Goal: Entertainment & Leisure: Consume media (video, audio)

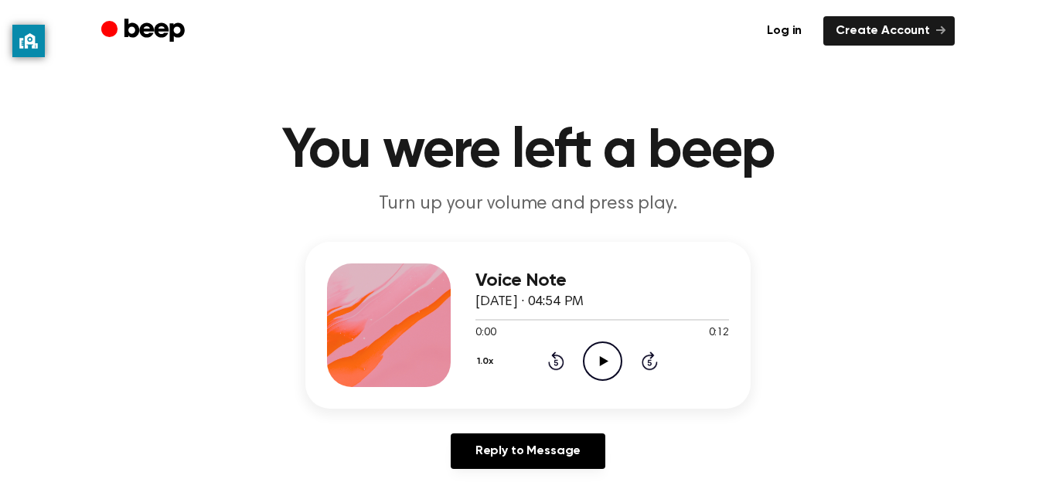
click at [606, 357] on icon "Play Audio" at bounding box center [602, 361] width 39 height 39
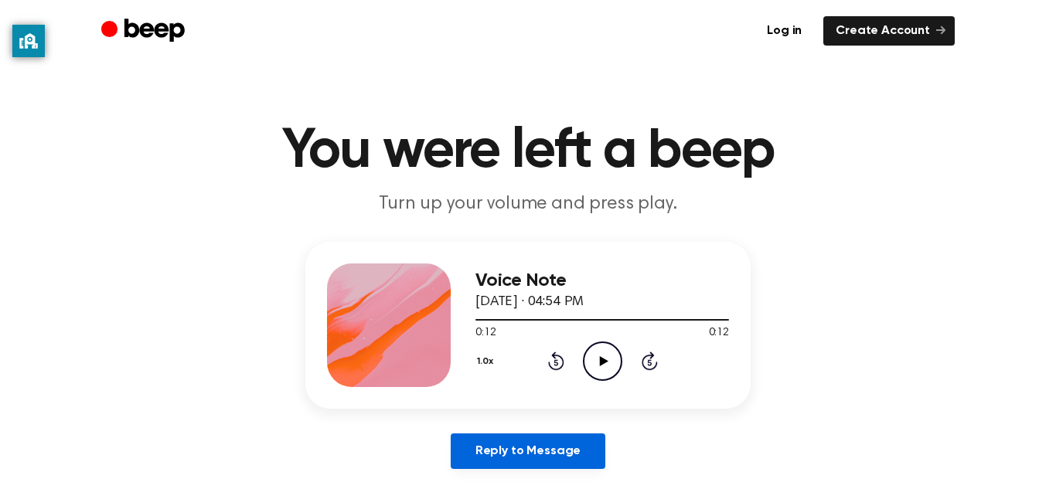
click at [549, 457] on link "Reply to Message" at bounding box center [528, 452] width 155 height 36
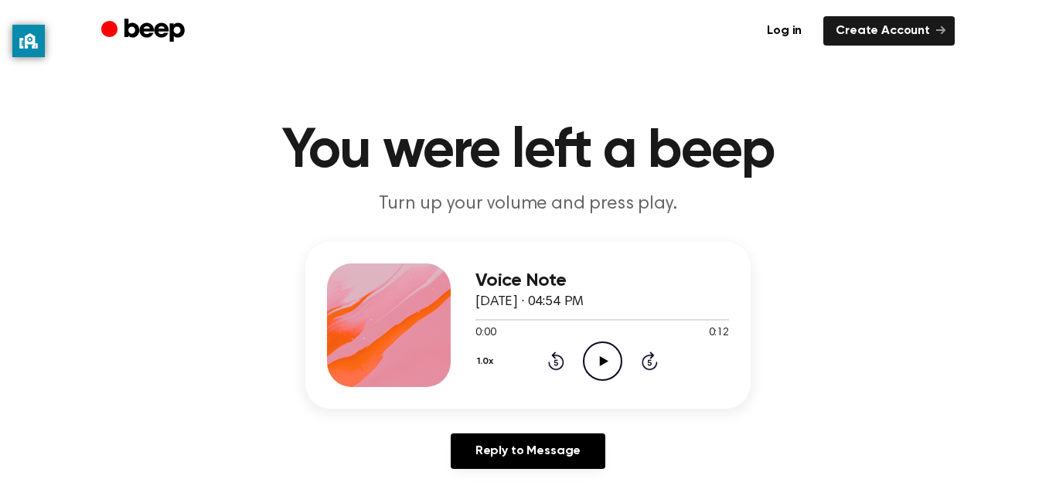
click at [142, 34] on icon "Beep" at bounding box center [154, 30] width 60 height 23
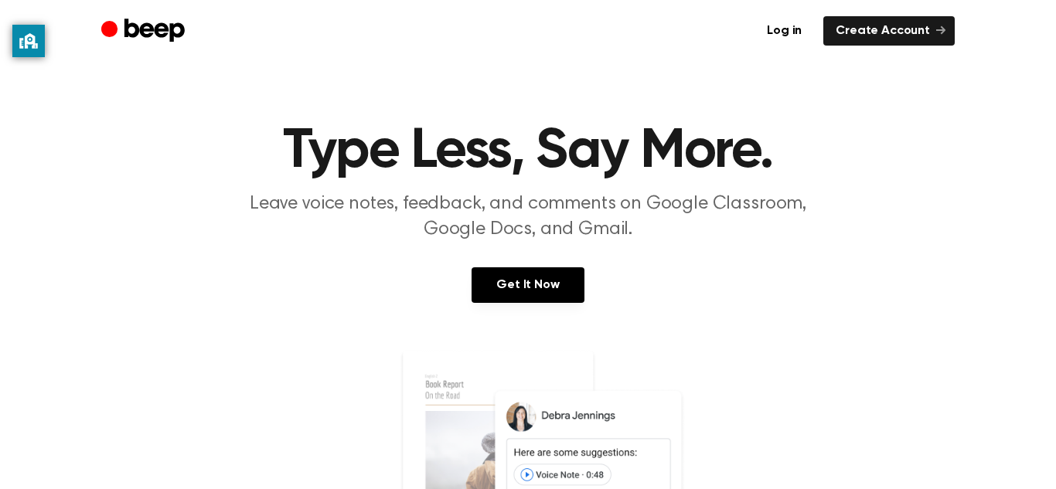
click at [145, 20] on icon "Beep" at bounding box center [144, 31] width 87 height 30
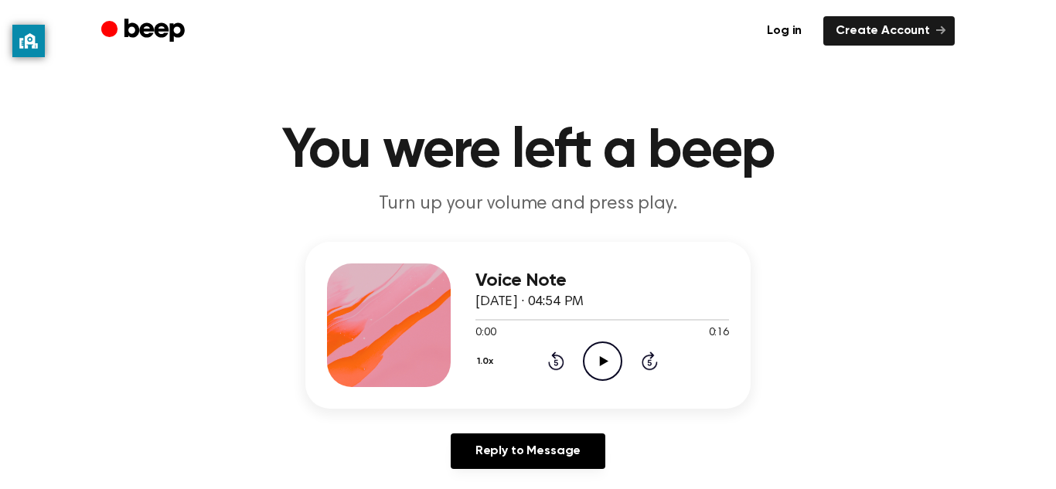
click at [615, 347] on circle at bounding box center [602, 361] width 38 height 38
click at [607, 365] on icon "Play Audio" at bounding box center [602, 361] width 39 height 39
click at [607, 363] on icon "Play Audio" at bounding box center [602, 361] width 39 height 39
click at [621, 352] on icon "Play Audio" at bounding box center [602, 361] width 39 height 39
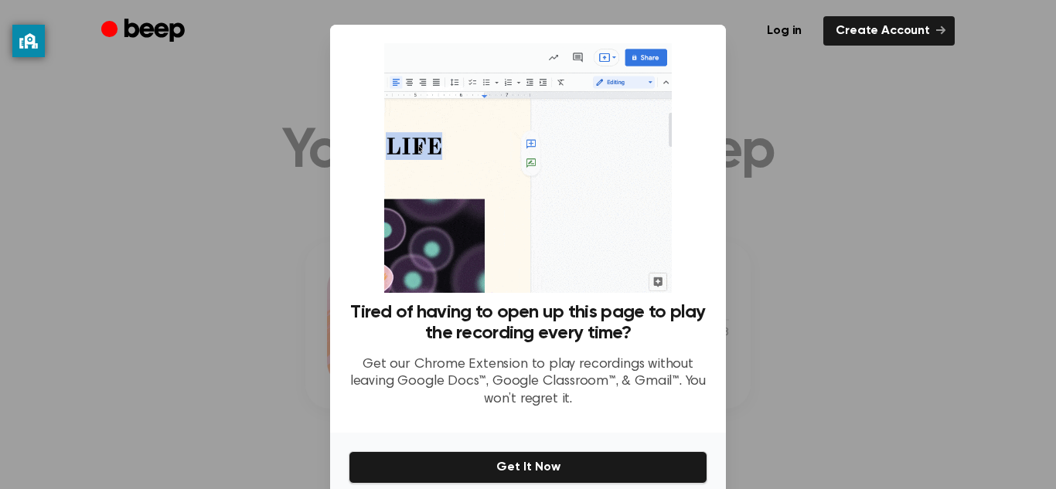
click at [801, 244] on div at bounding box center [528, 244] width 1056 height 489
click at [802, 270] on div at bounding box center [528, 244] width 1056 height 489
click at [794, 270] on div at bounding box center [528, 244] width 1056 height 489
click at [260, 238] on div at bounding box center [528, 244] width 1056 height 489
click at [279, 242] on div at bounding box center [528, 244] width 1056 height 489
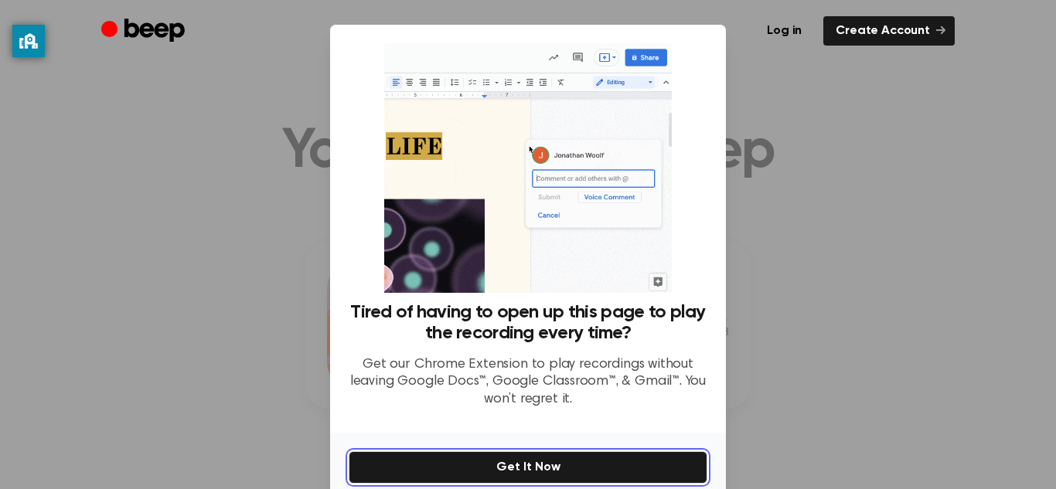
click at [641, 457] on button "Get It Now" at bounding box center [528, 467] width 359 height 32
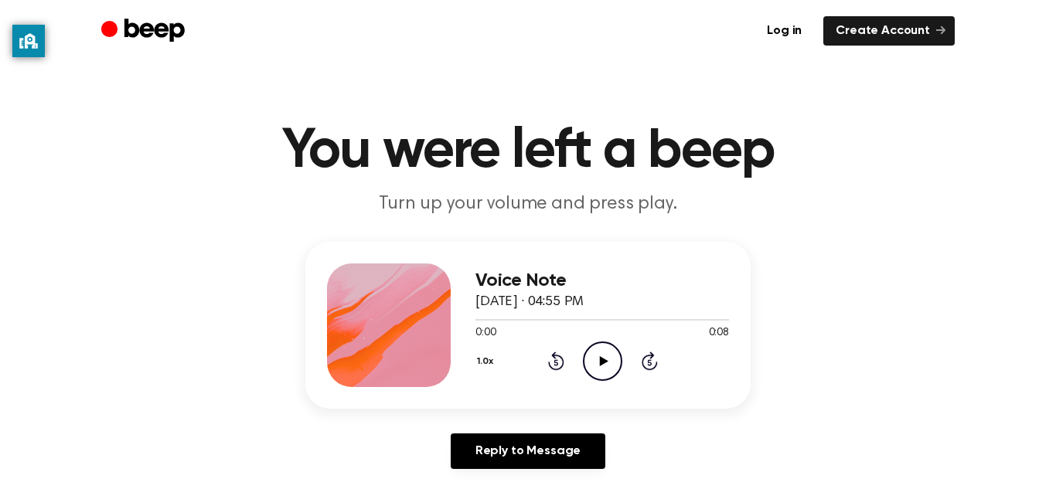
click at [602, 356] on icon "Play Audio" at bounding box center [602, 361] width 39 height 39
click at [611, 361] on icon "Play Audio" at bounding box center [602, 361] width 39 height 39
click at [612, 381] on div "Voice Note August 23, 2023 · 04:57 PM 0:00 0:19 Your browser does not support t…" at bounding box center [601, 326] width 253 height 124
click at [604, 356] on icon "Play Audio" at bounding box center [602, 361] width 39 height 39
click at [606, 355] on icon "Play Audio" at bounding box center [602, 361] width 39 height 39
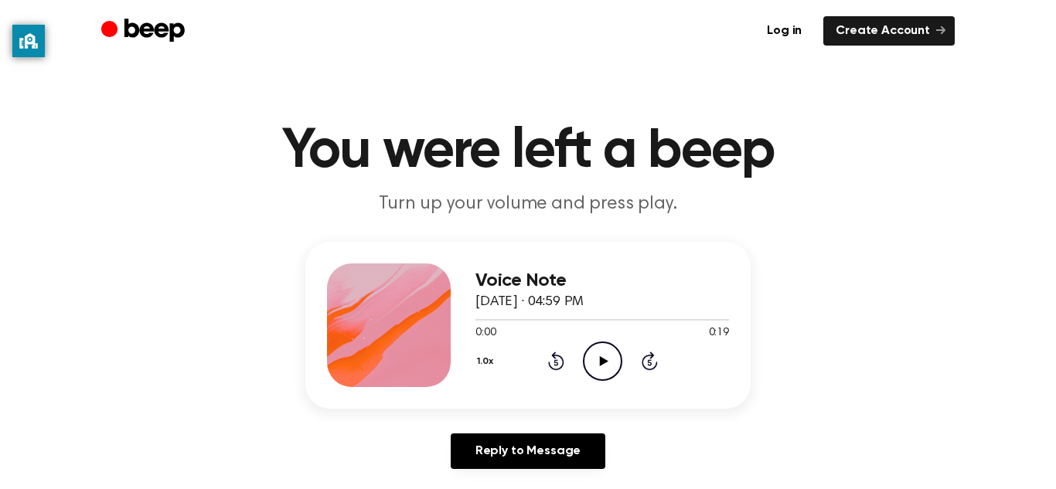
click at [618, 352] on circle at bounding box center [602, 361] width 38 height 38
click at [600, 368] on icon "Play Audio" at bounding box center [602, 361] width 39 height 39
click at [556, 362] on icon at bounding box center [555, 363] width 4 height 6
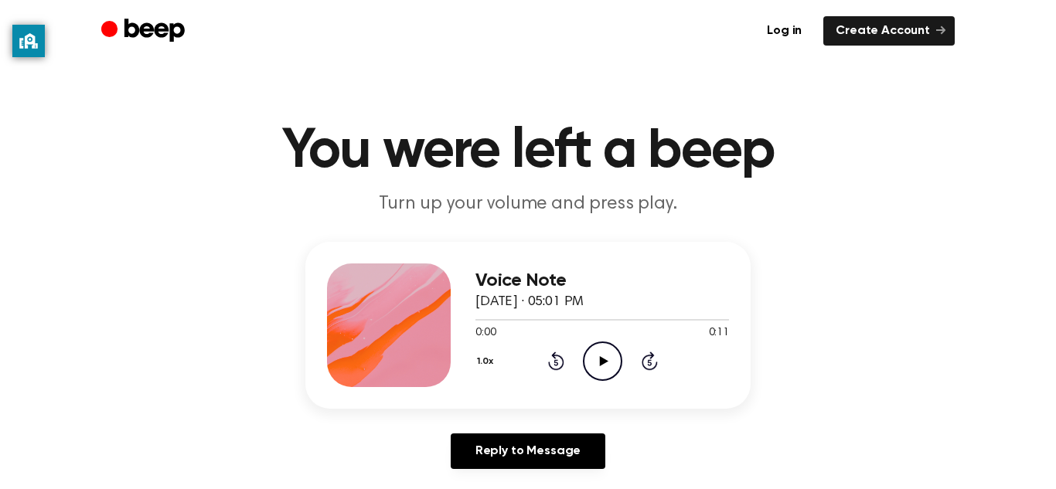
click at [604, 361] on icon at bounding box center [603, 361] width 9 height 10
click at [599, 375] on icon "Play Audio" at bounding box center [602, 361] width 39 height 39
click at [609, 324] on div at bounding box center [601, 319] width 253 height 12
click at [610, 349] on icon "Play Audio" at bounding box center [602, 361] width 39 height 39
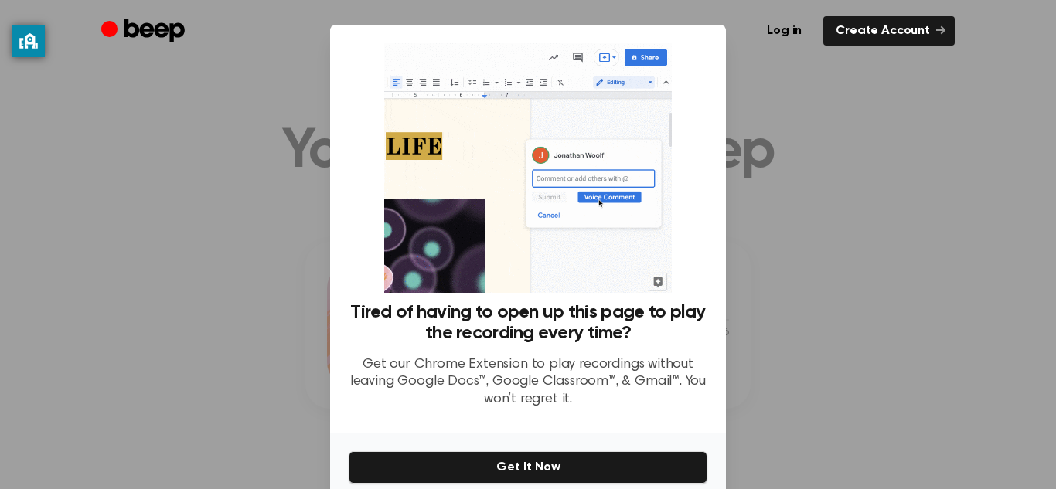
click at [791, 257] on div at bounding box center [528, 244] width 1056 height 489
click at [746, 277] on div at bounding box center [528, 244] width 1056 height 489
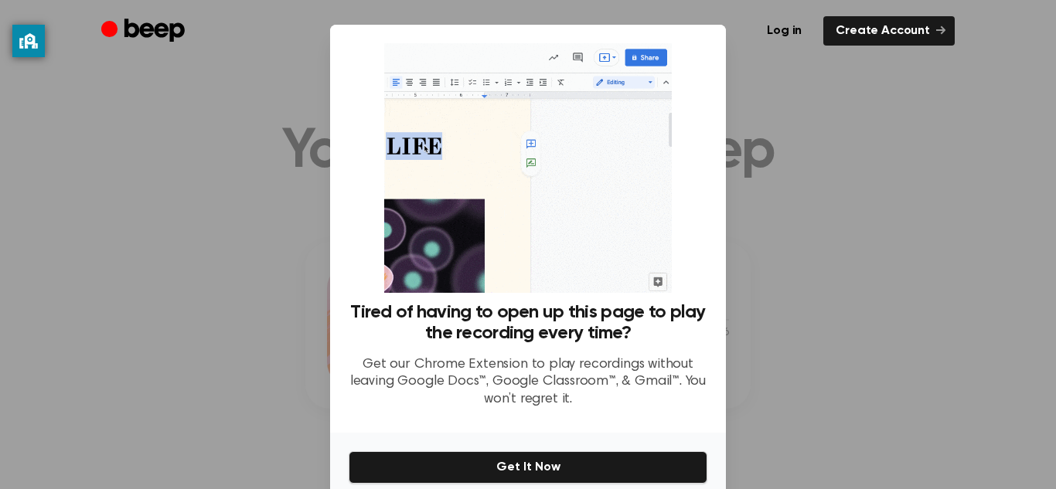
click at [217, 278] on div at bounding box center [528, 244] width 1056 height 489
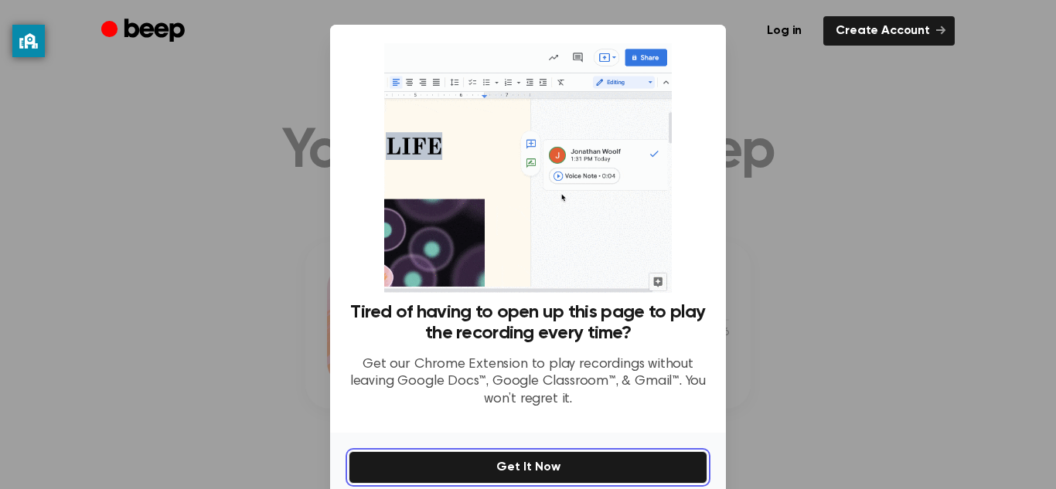
click at [497, 467] on button "Get It Now" at bounding box center [528, 467] width 359 height 32
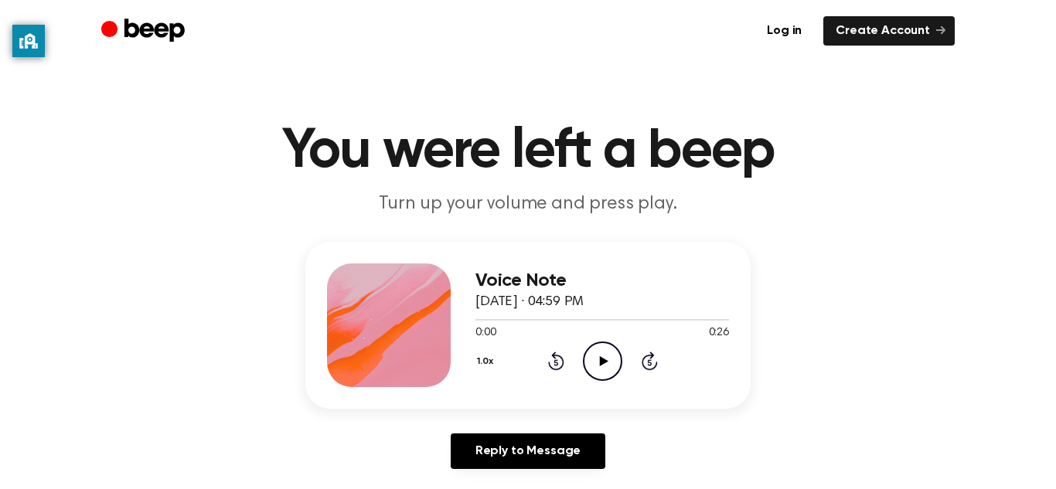
click at [603, 362] on icon at bounding box center [603, 361] width 9 height 10
click at [604, 366] on icon "Play Audio" at bounding box center [602, 361] width 39 height 39
click at [594, 367] on icon "Play Audio" at bounding box center [602, 361] width 39 height 39
click at [607, 349] on icon "Play Audio" at bounding box center [602, 361] width 39 height 39
click at [610, 366] on icon "Play Audio" at bounding box center [602, 361] width 39 height 39
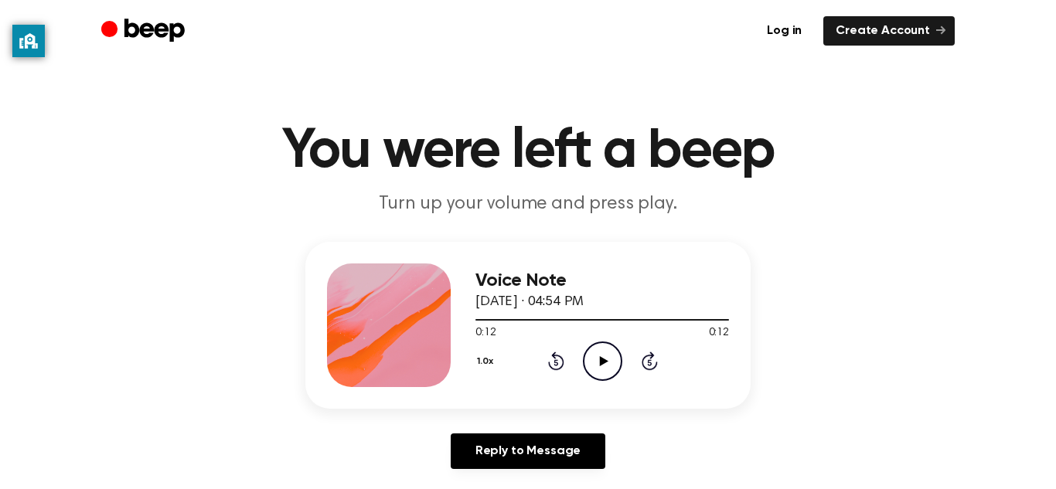
click at [604, 361] on icon at bounding box center [603, 361] width 9 height 10
click at [607, 367] on icon "Play Audio" at bounding box center [602, 361] width 39 height 39
click at [607, 352] on icon "Play Audio" at bounding box center [602, 361] width 39 height 39
